Goal: Information Seeking & Learning: Check status

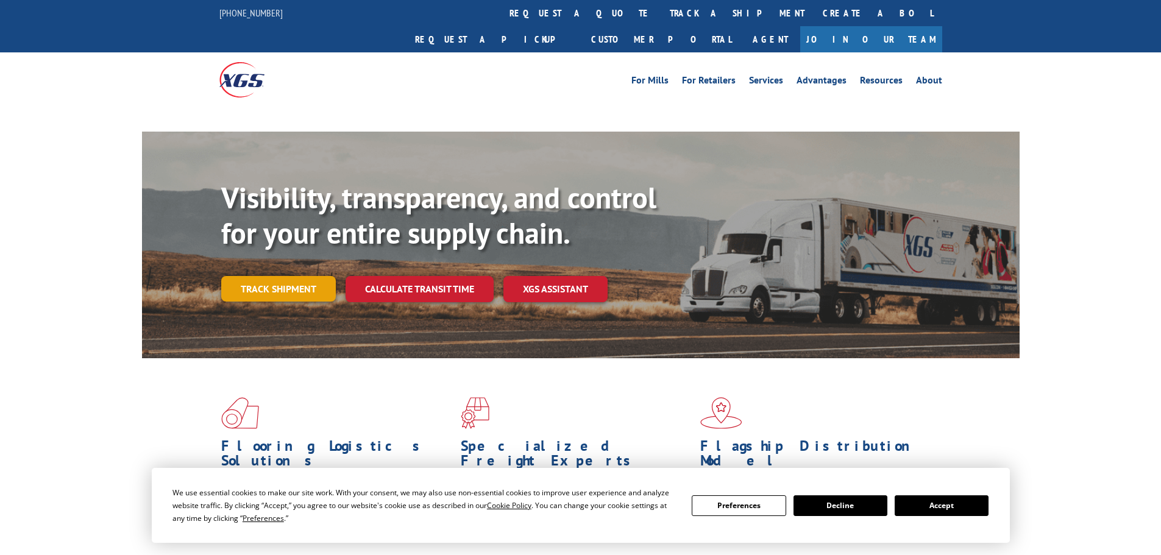
click at [277, 276] on link "Track shipment" at bounding box center [278, 289] width 115 height 26
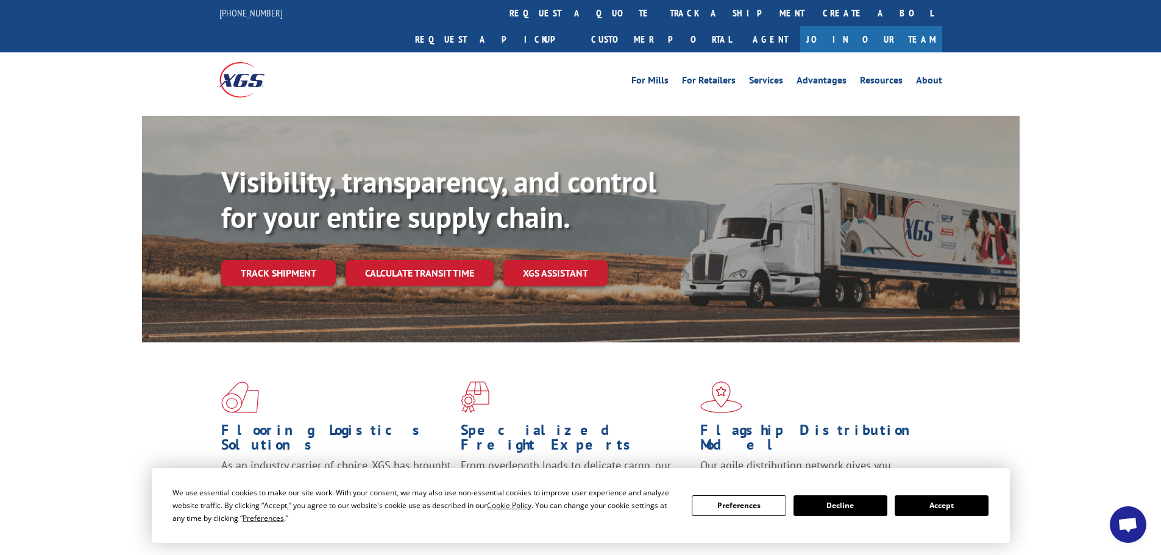
click at [931, 505] on button "Accept" at bounding box center [942, 506] width 94 height 21
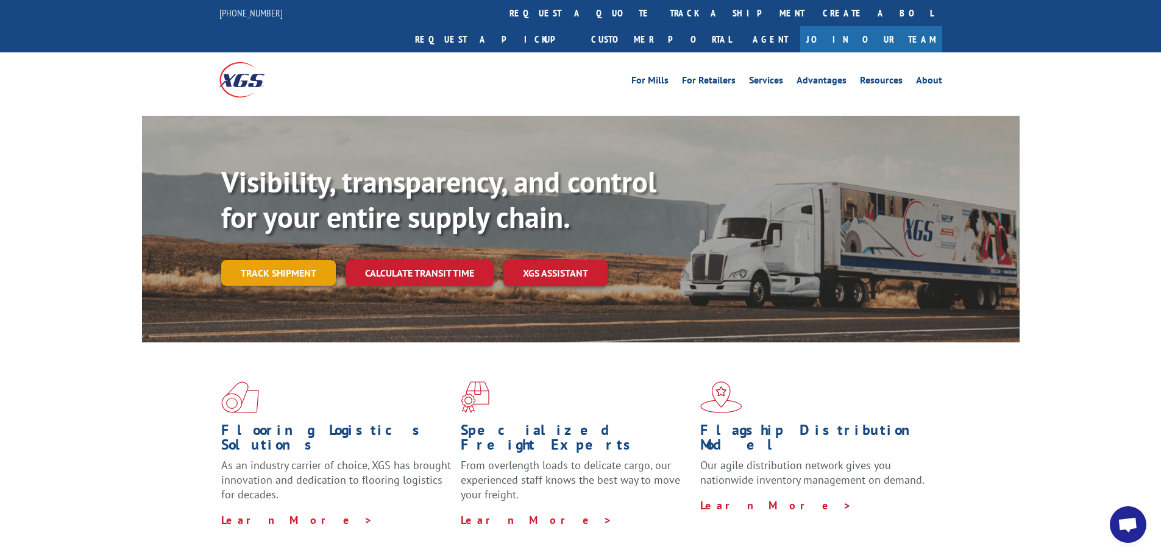
click at [297, 260] on link "Track shipment" at bounding box center [278, 273] width 115 height 26
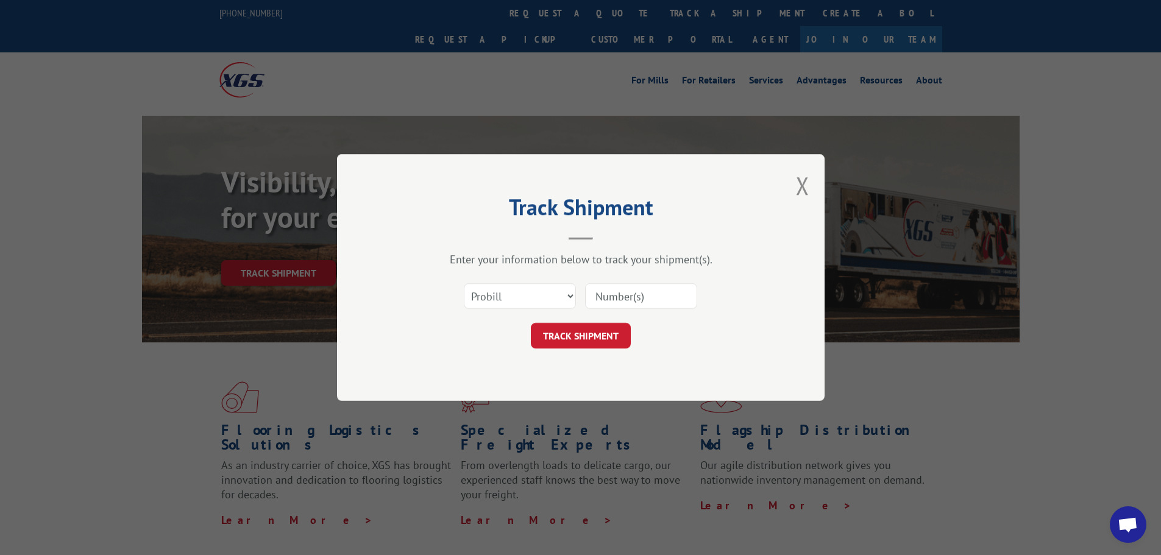
click at [644, 293] on input at bounding box center [641, 296] width 112 height 26
paste input "464631"
type input "464631"
click at [606, 338] on button "TRACK SHIPMENT" at bounding box center [581, 336] width 100 height 26
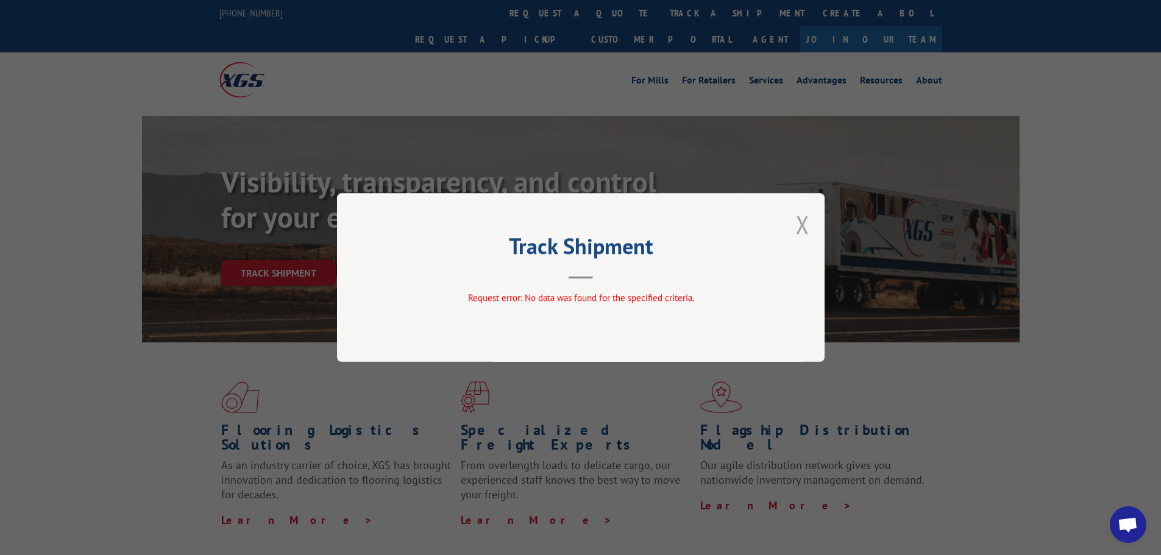
click at [803, 222] on button "Close modal" at bounding box center [802, 224] width 13 height 32
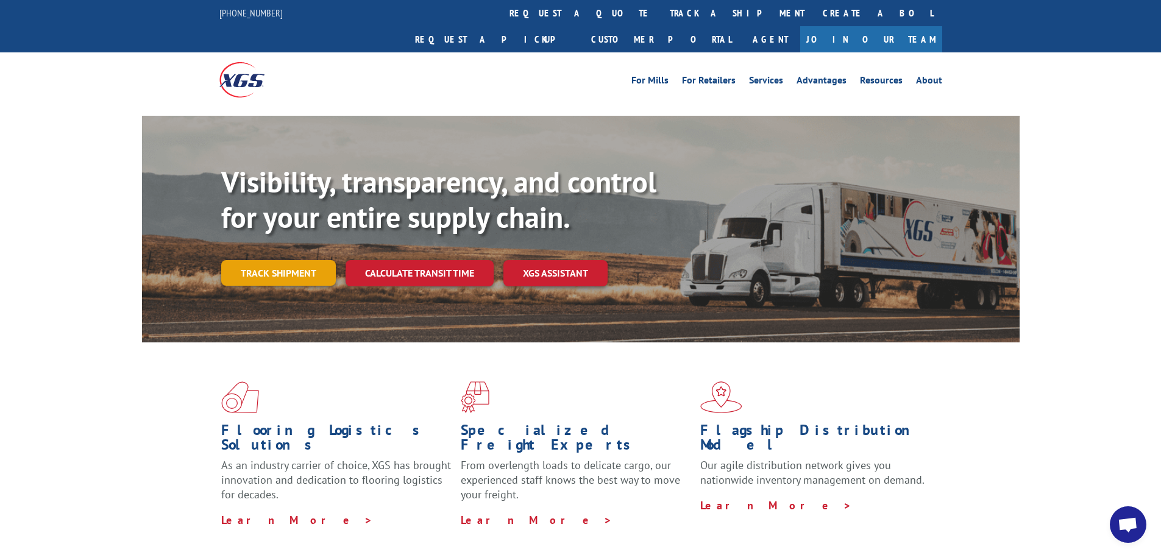
click at [286, 260] on link "Track shipment" at bounding box center [278, 273] width 115 height 26
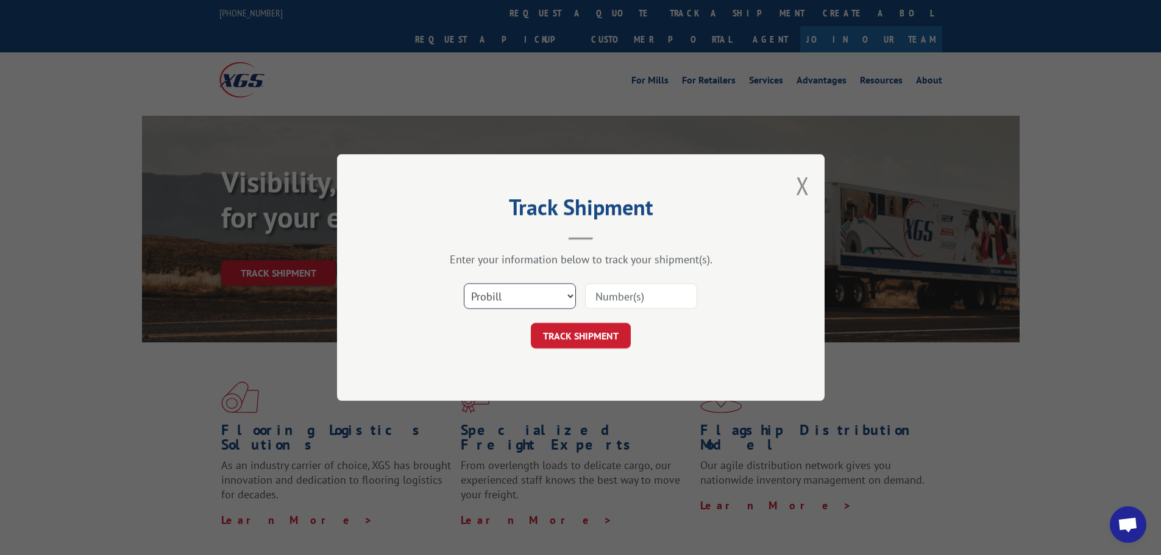
click at [486, 295] on select "Select category... Probill BOL PO" at bounding box center [520, 296] width 112 height 26
select select "bol"
click at [464, 283] on select "Select category... Probill BOL PO" at bounding box center [520, 296] width 112 height 26
click at [645, 304] on input at bounding box center [641, 296] width 112 height 26
paste input "464631"
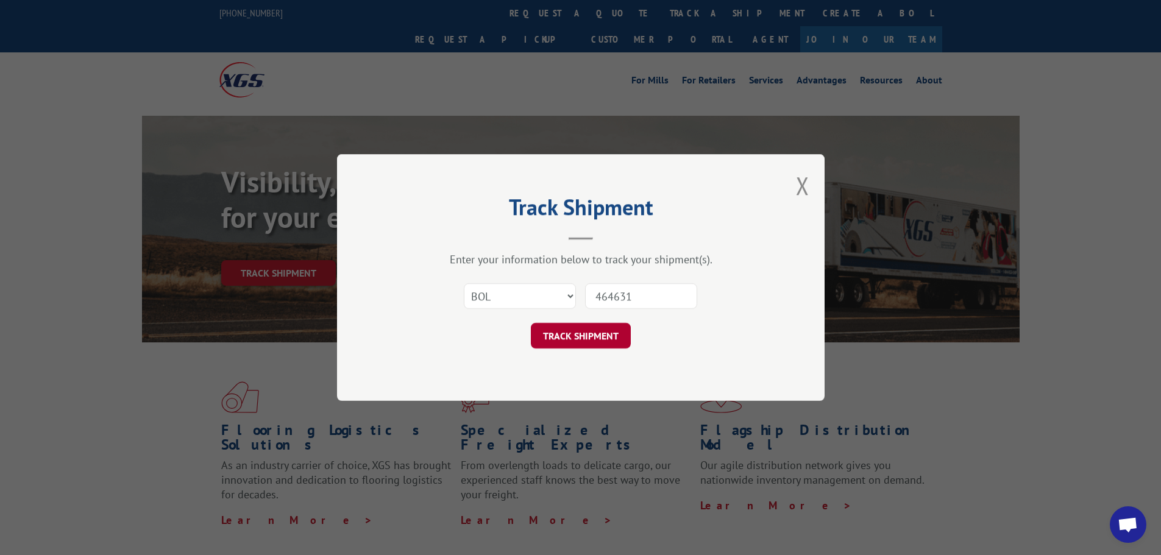
type input "464631"
click at [605, 336] on button "TRACK SHIPMENT" at bounding box center [581, 336] width 100 height 26
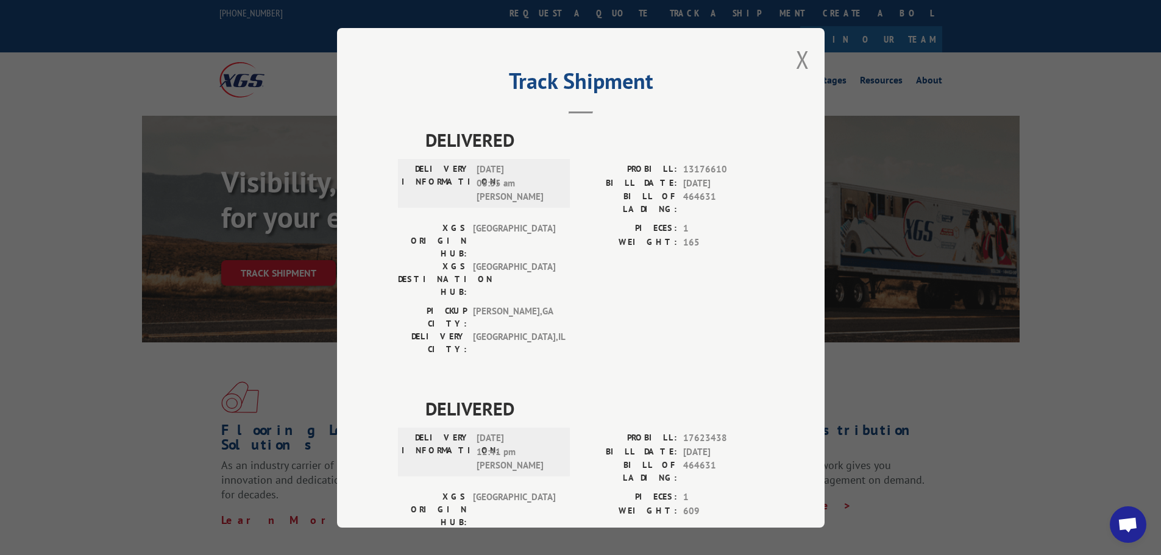
scroll to position [63, 0]
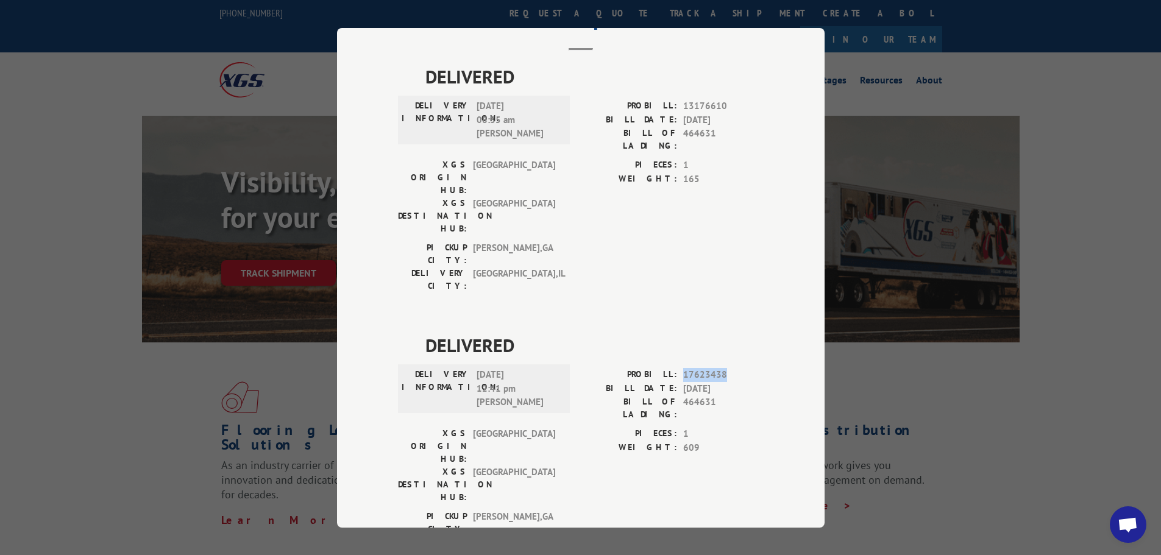
drag, startPoint x: 680, startPoint y: 319, endPoint x: 762, endPoint y: 321, distance: 82.3
click at [762, 321] on div "Track Shipment DELIVERED DELIVERY INFORMATION: [DATE] 08:35 am [PERSON_NAME]: 1…" at bounding box center [581, 278] width 488 height 500
copy span "17623438"
click at [847, 307] on div "Track Shipment DELIVERED DELIVERY INFORMATION: [DATE] 08:35 am [PERSON_NAME]: 1…" at bounding box center [580, 277] width 1161 height 555
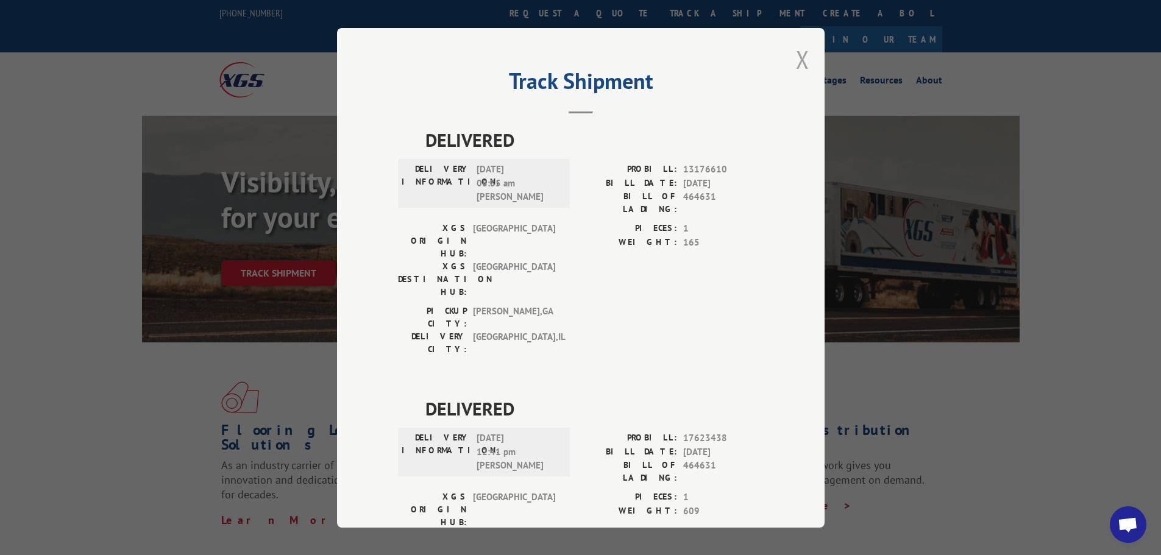
click at [797, 54] on button "Close modal" at bounding box center [802, 59] width 13 height 32
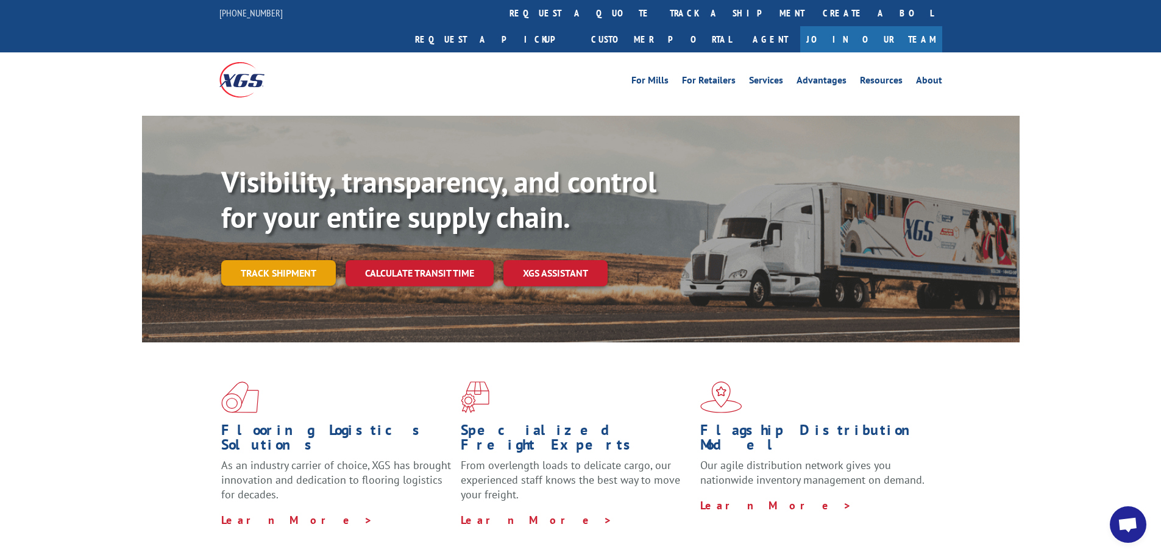
click at [255, 260] on link "Track shipment" at bounding box center [278, 273] width 115 height 26
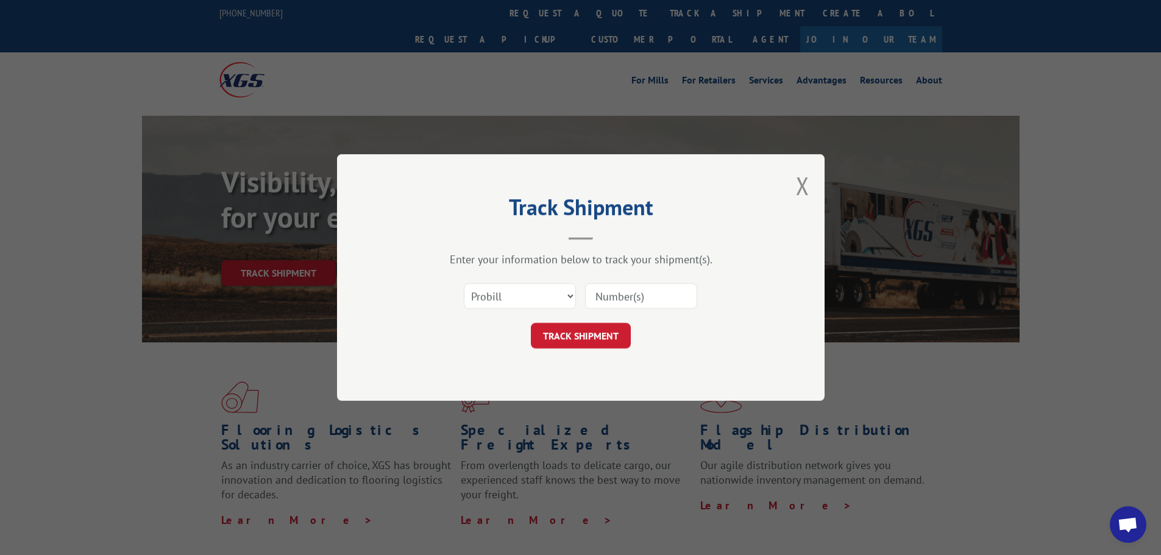
click at [608, 301] on input at bounding box center [641, 296] width 112 height 26
paste input "17623438"
type input "17623438"
click at [600, 335] on button "TRACK SHIPMENT" at bounding box center [581, 336] width 100 height 26
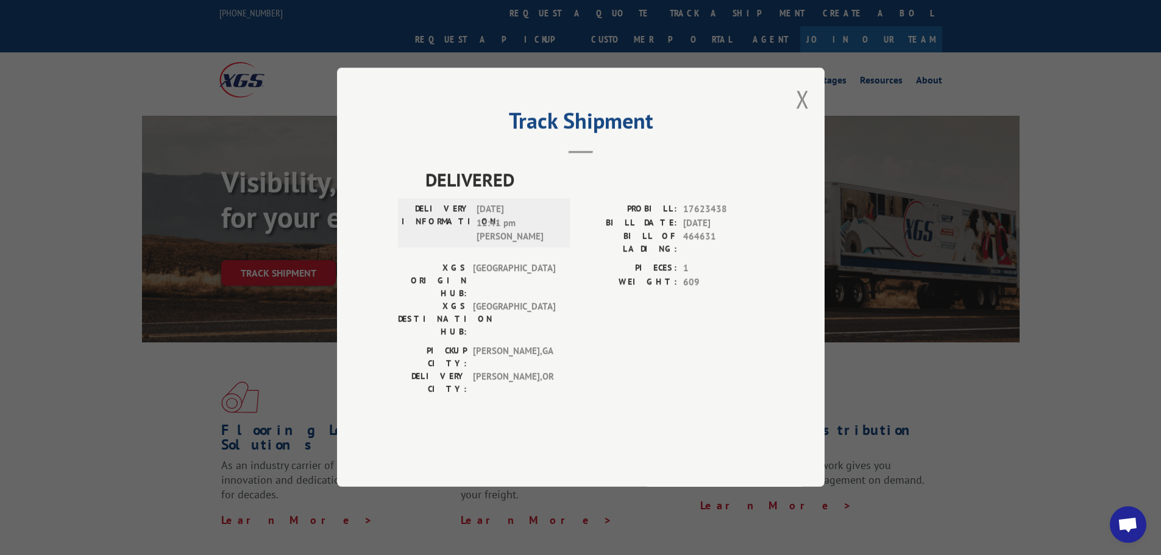
click at [789, 137] on div "Track Shipment DELIVERED DELIVERY INFORMATION: [DATE] 12:41 pm [PERSON_NAME]: 1…" at bounding box center [581, 277] width 488 height 419
click at [801, 115] on button "Close modal" at bounding box center [802, 99] width 13 height 32
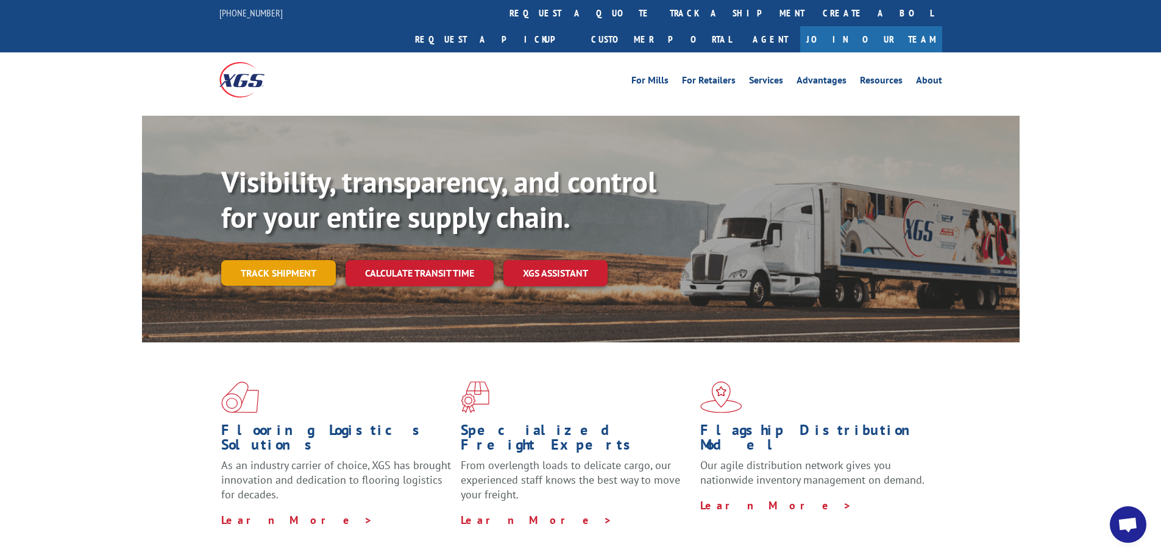
click at [276, 260] on link "Track shipment" at bounding box center [278, 273] width 115 height 26
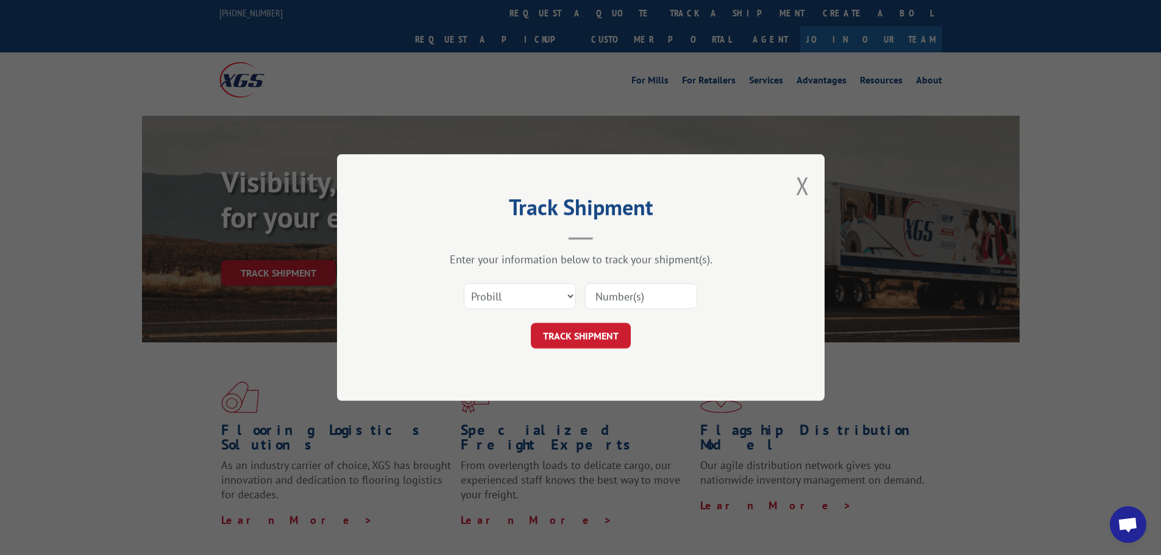
click at [666, 298] on input at bounding box center [641, 296] width 112 height 26
paste input "17689366"
type input "17689366"
click at [595, 330] on button "TRACK SHIPMENT" at bounding box center [581, 336] width 100 height 26
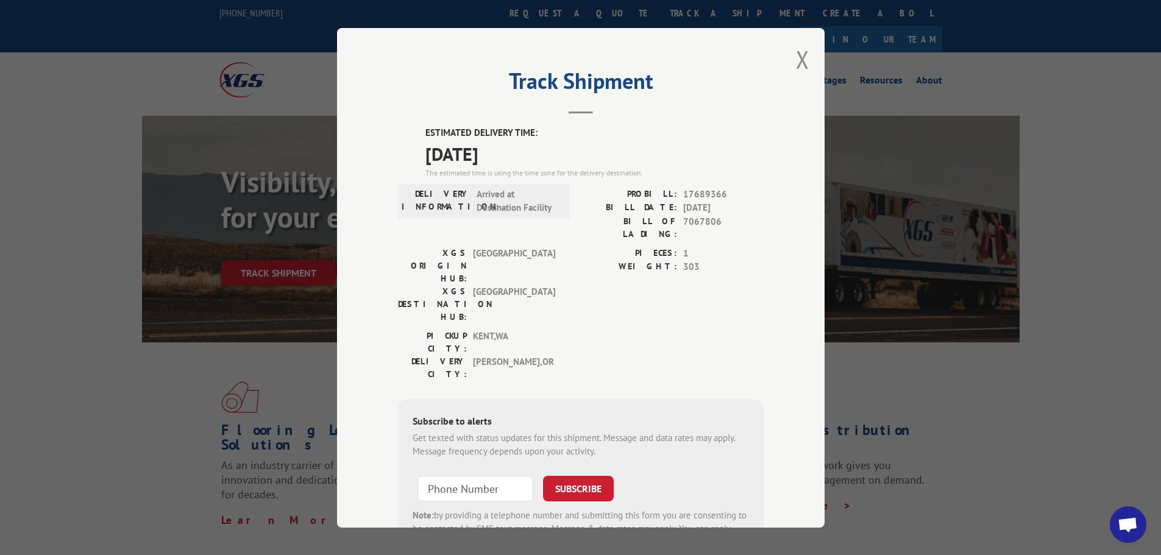
click at [789, 55] on div "Track Shipment ESTIMATED DELIVERY TIME: [DATE] The estimated time is using the …" at bounding box center [581, 278] width 488 height 500
click at [796, 58] on button "Close modal" at bounding box center [802, 59] width 13 height 32
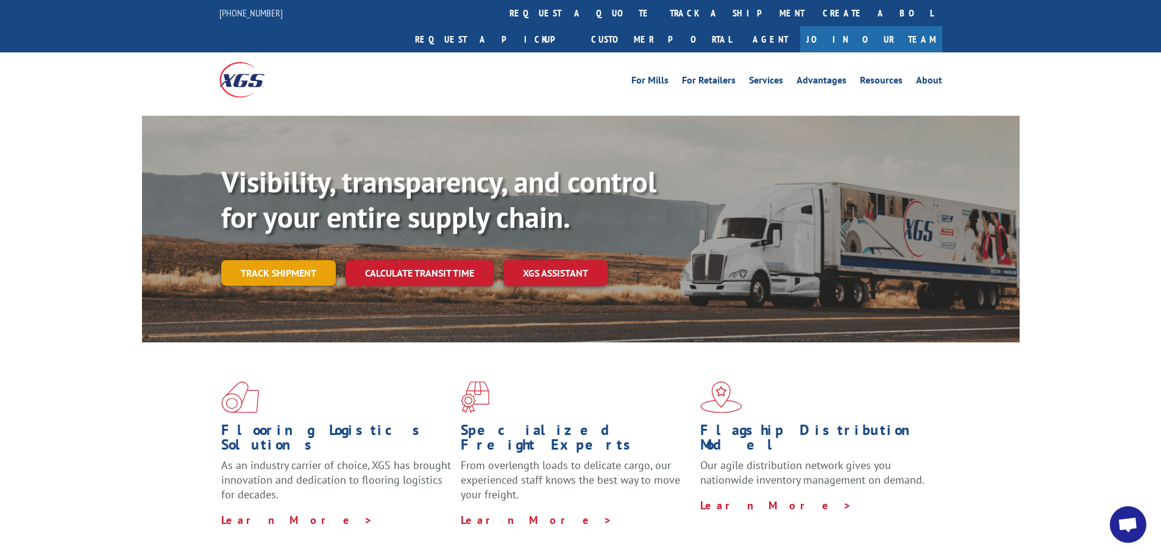
click at [302, 260] on link "Track shipment" at bounding box center [278, 273] width 115 height 26
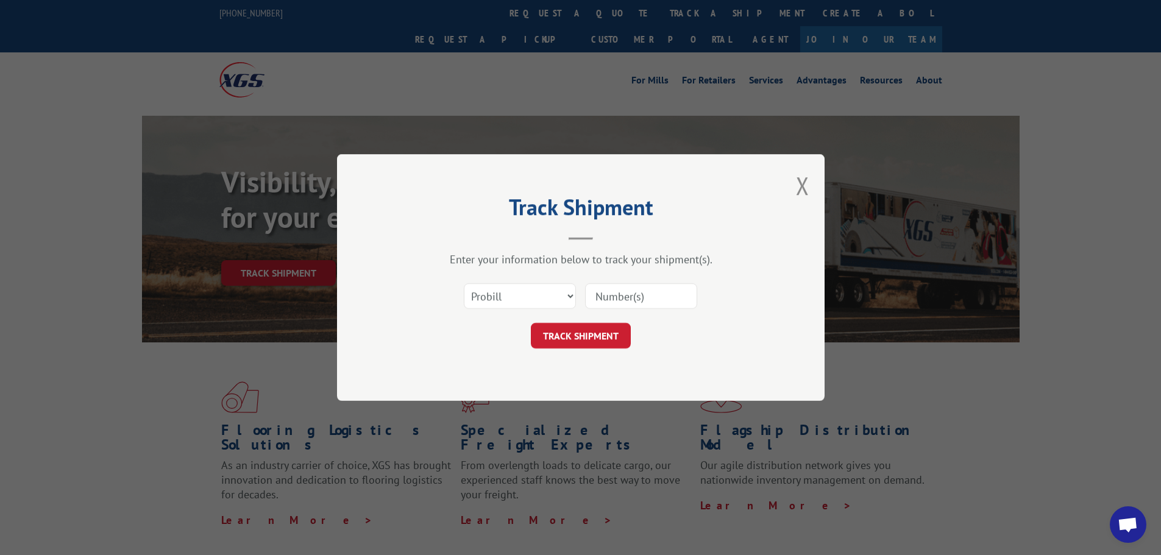
drag, startPoint x: 602, startPoint y: 272, endPoint x: 604, endPoint y: 290, distance: 17.8
click at [602, 280] on div "Enter your information below to track your shipment(s). Select category... Prob…" at bounding box center [581, 300] width 366 height 96
click at [607, 293] on input at bounding box center [641, 296] width 112 height 26
paste input "17639529"
type input "17639529"
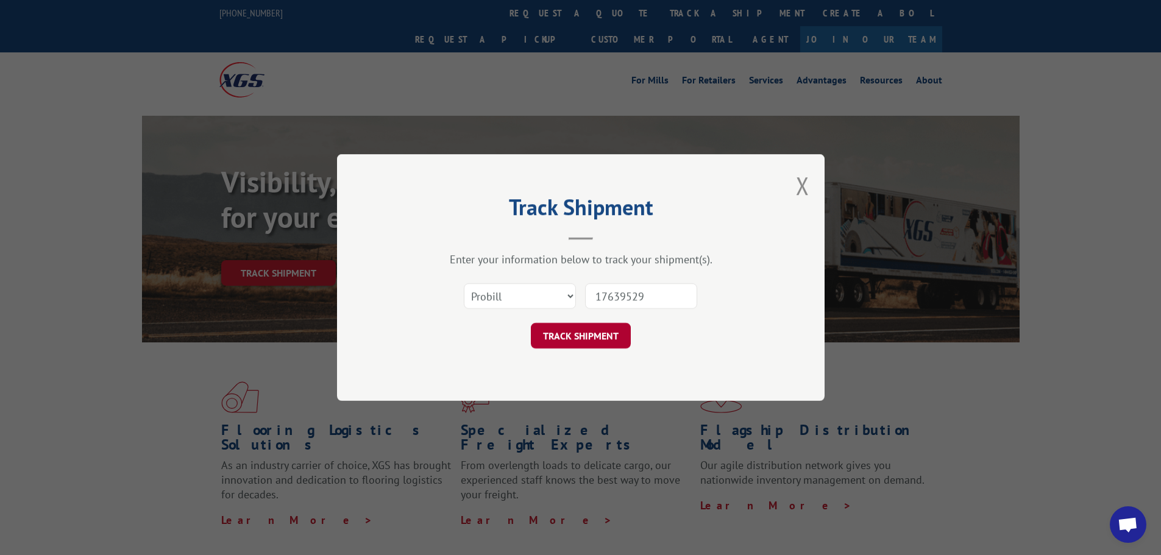
click at [593, 338] on button "TRACK SHIPMENT" at bounding box center [581, 336] width 100 height 26
